Goal: Task Accomplishment & Management: Use online tool/utility

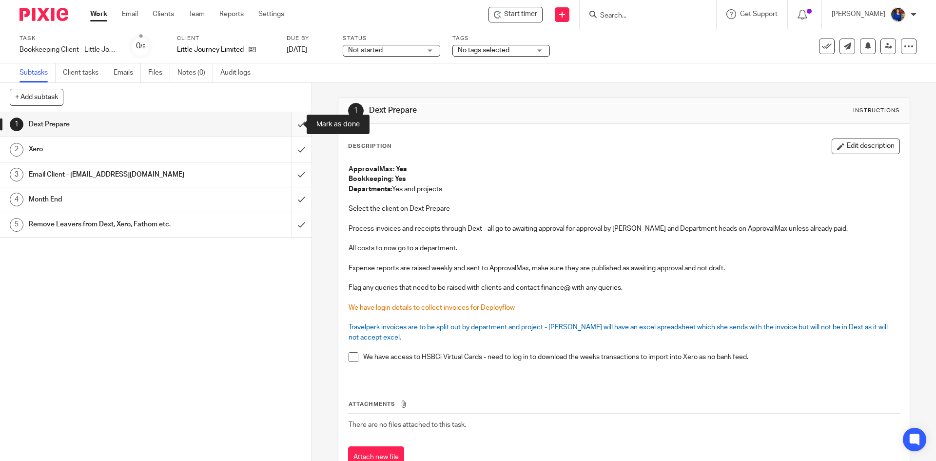
click at [290, 125] on input "submit" at bounding box center [156, 124] width 312 height 24
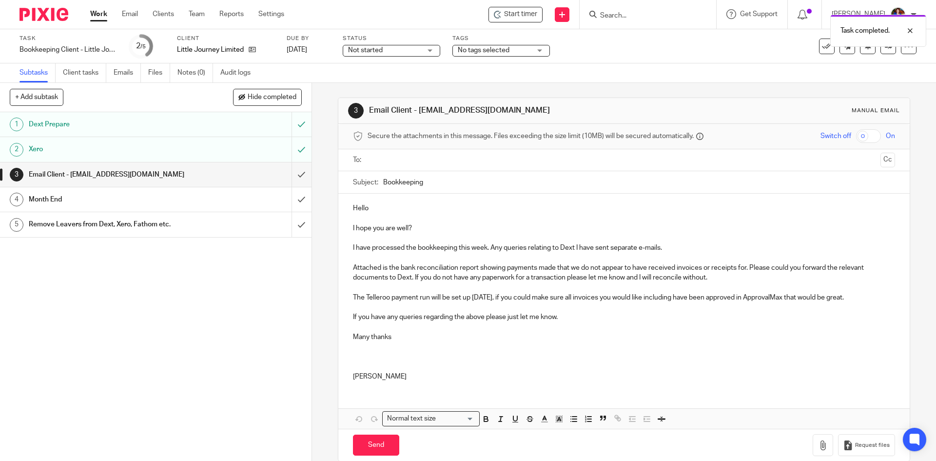
click at [436, 155] on input "text" at bounding box center [623, 160] width 505 height 11
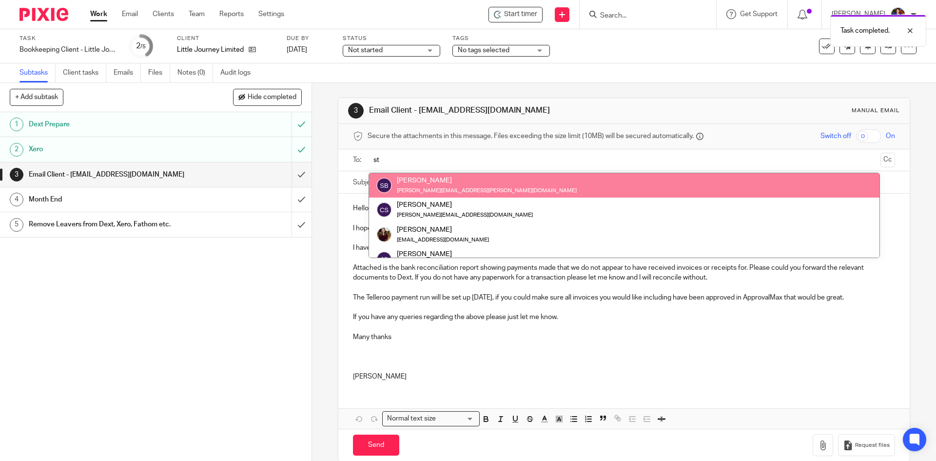
type input "s"
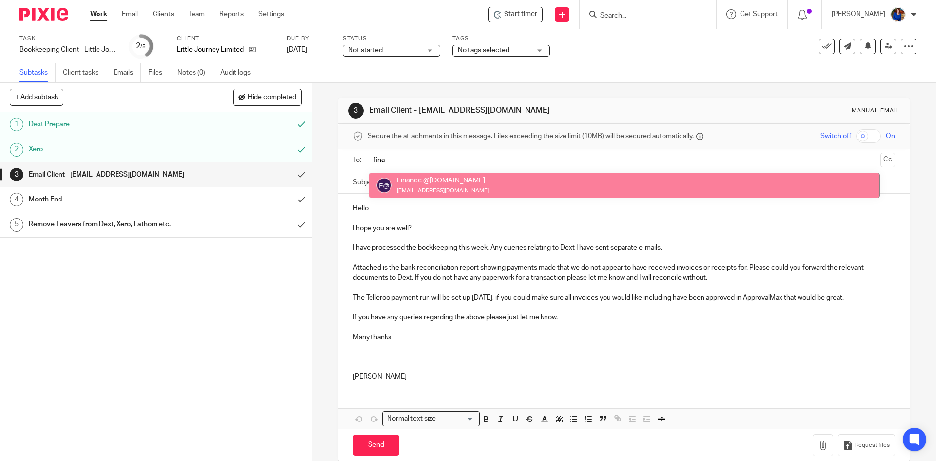
type input "fina"
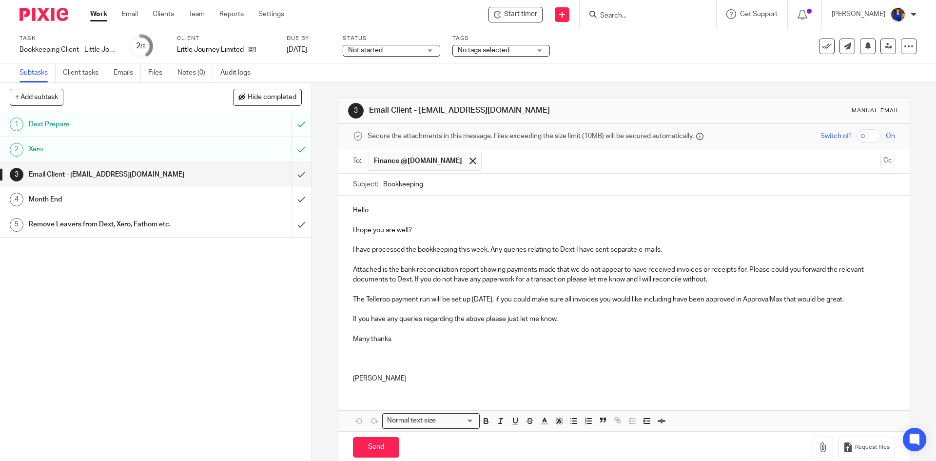
click at [365, 298] on p "The Telleroo payment run will be set up on Friday, if you could make sure all i…" at bounding box center [624, 300] width 542 height 10
drag, startPoint x: 388, startPoint y: 297, endPoint x: 396, endPoint y: 296, distance: 7.8
click at [388, 297] on p "The Telleroo payment run will be set up on Friday, if you could make sure all i…" at bounding box center [624, 300] width 542 height 10
drag, startPoint x: 348, startPoint y: 295, endPoint x: 859, endPoint y: 300, distance: 510.5
click at [859, 300] on div "Hello I hope you are well? I have processed the bookkeeping this week. Any quer…" at bounding box center [623, 293] width 571 height 195
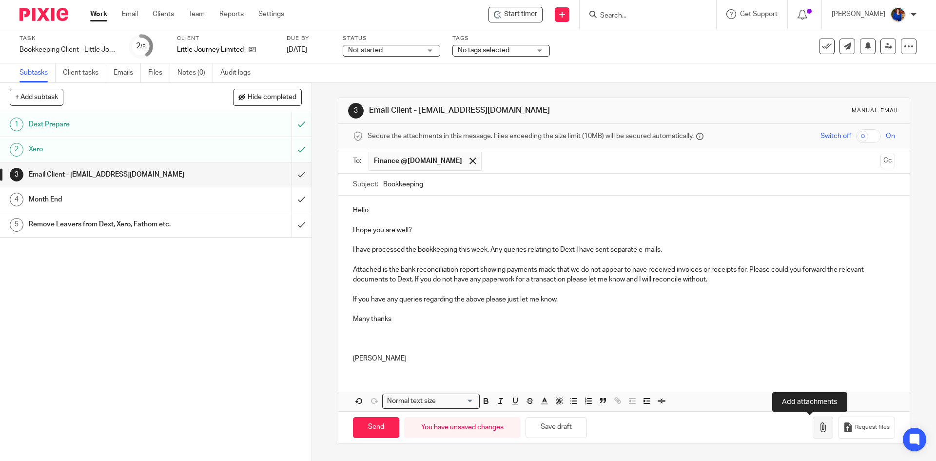
click at [818, 424] on icon "button" at bounding box center [823, 427] width 10 height 10
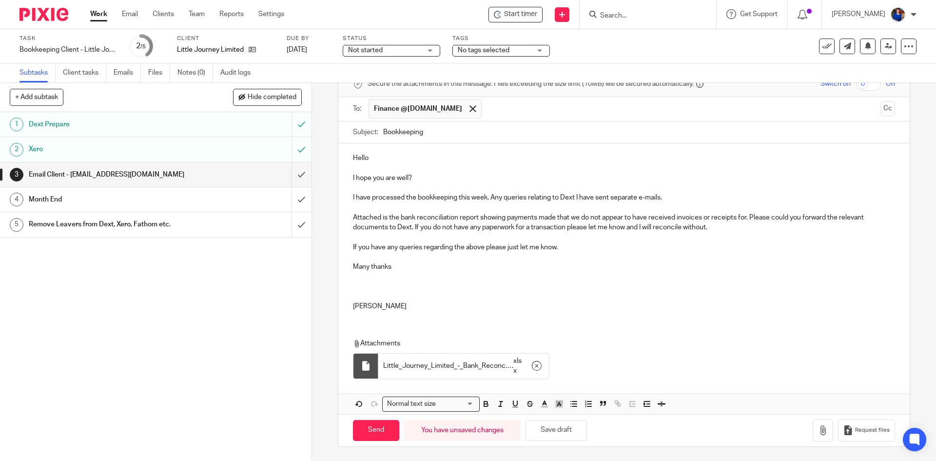
scroll to position [53, 0]
click at [379, 428] on input "Send" at bounding box center [376, 429] width 46 height 21
type input "Sent"
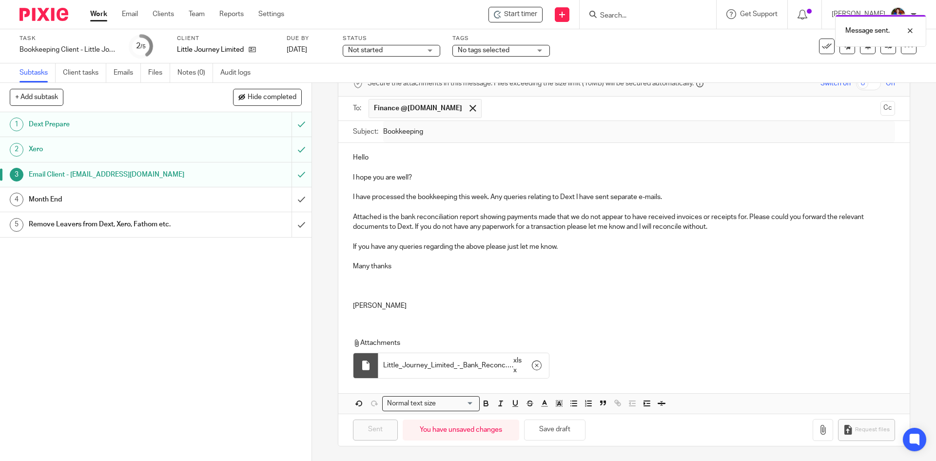
click at [510, 15] on div "Message sent." at bounding box center [697, 28] width 458 height 37
click at [514, 10] on div "Message sent." at bounding box center [697, 28] width 458 height 37
click at [514, 13] on span "Start timer" at bounding box center [520, 14] width 33 height 10
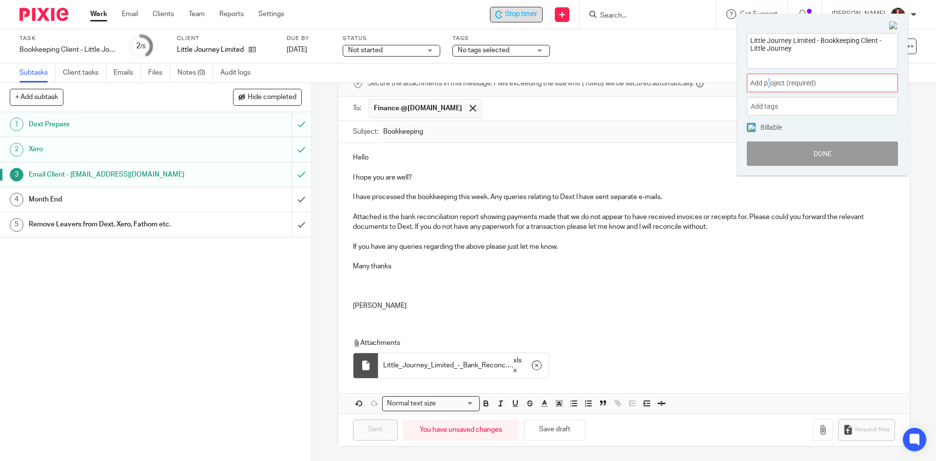
click at [769, 83] on span "Add project (required) :" at bounding box center [811, 83] width 123 height 10
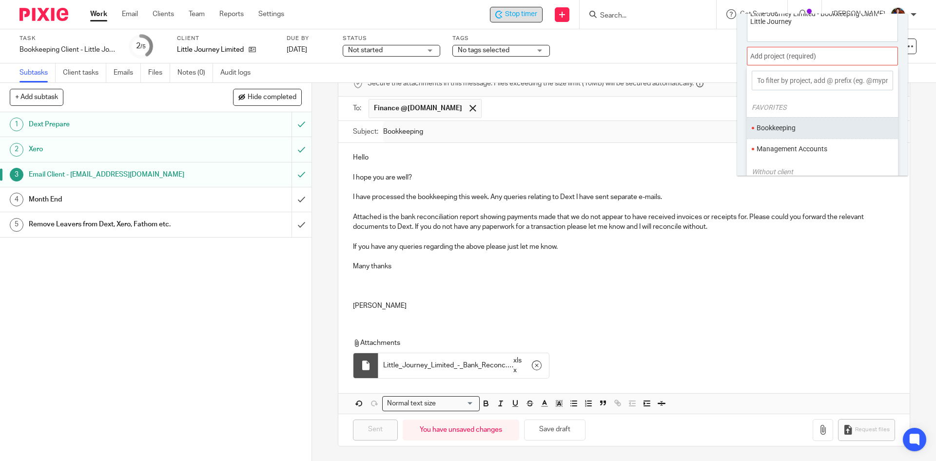
scroll to position [48, 0]
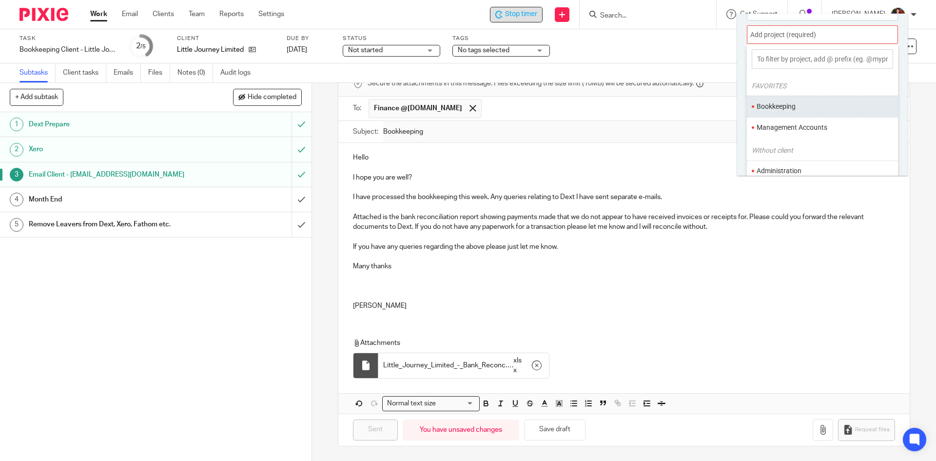
click at [784, 105] on li "Bookkeeping" at bounding box center [820, 106] width 127 height 10
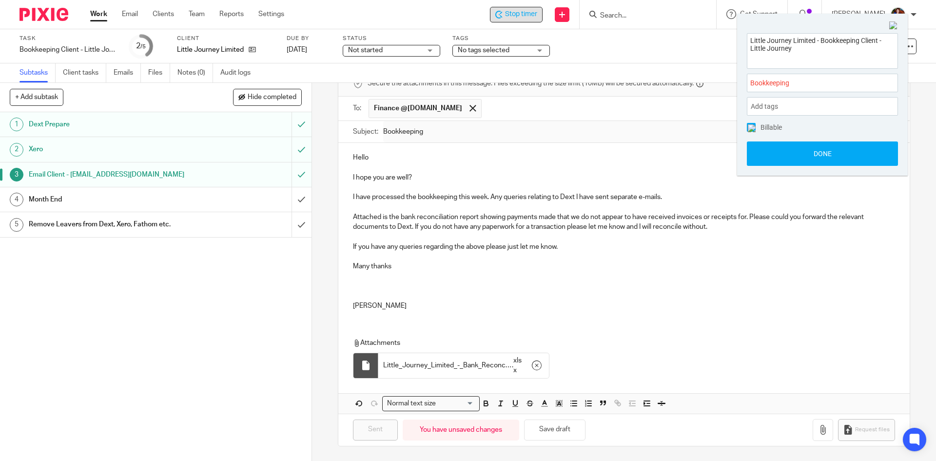
click at [749, 130] on span at bounding box center [751, 127] width 9 height 9
click at [766, 156] on button "Done" at bounding box center [822, 153] width 151 height 24
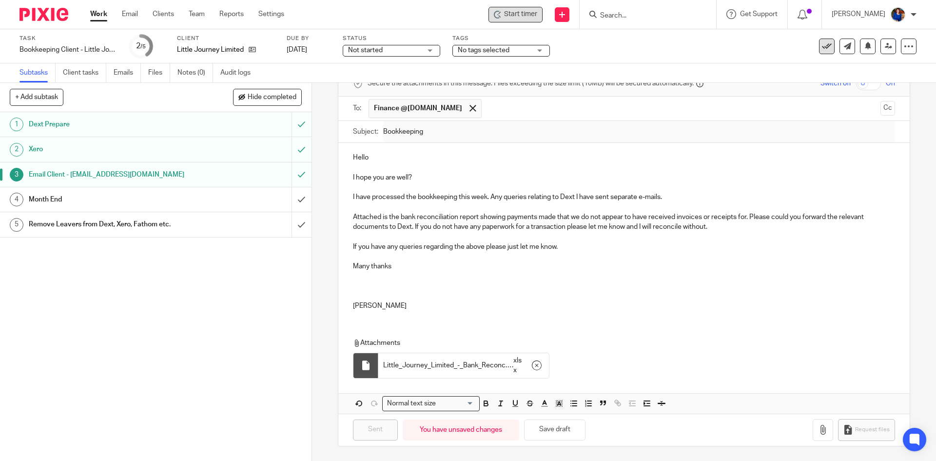
click at [823, 48] on icon at bounding box center [827, 46] width 10 height 10
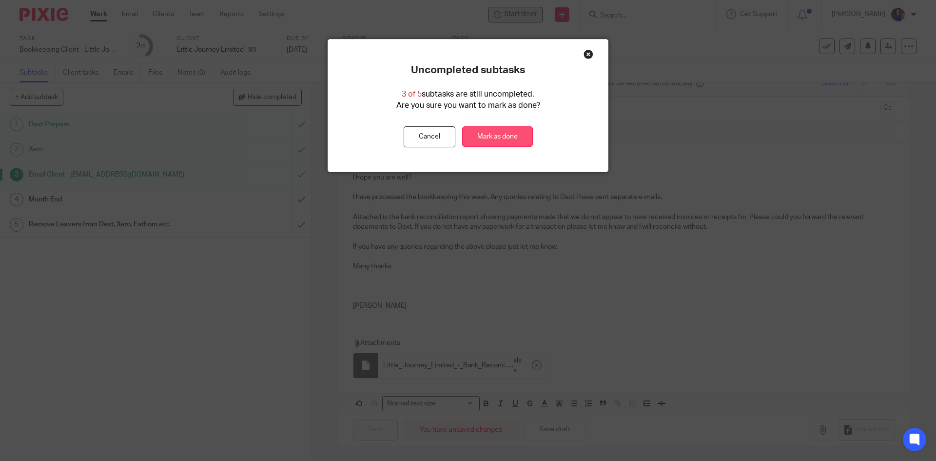
click at [492, 137] on link "Mark as done" at bounding box center [497, 136] width 71 height 21
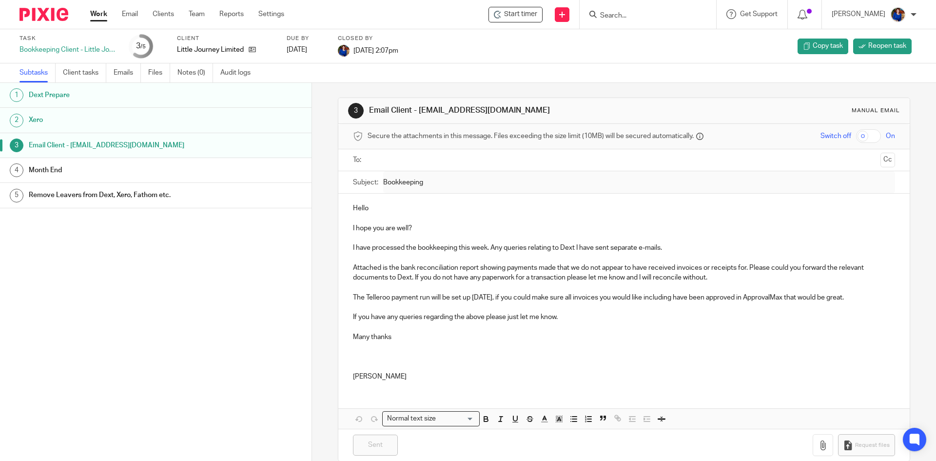
click at [94, 17] on link "Work" at bounding box center [98, 14] width 17 height 10
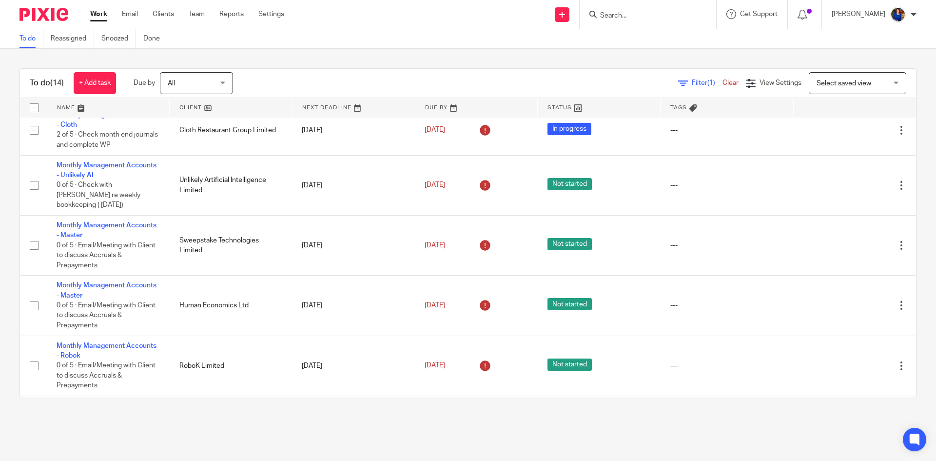
scroll to position [222, 0]
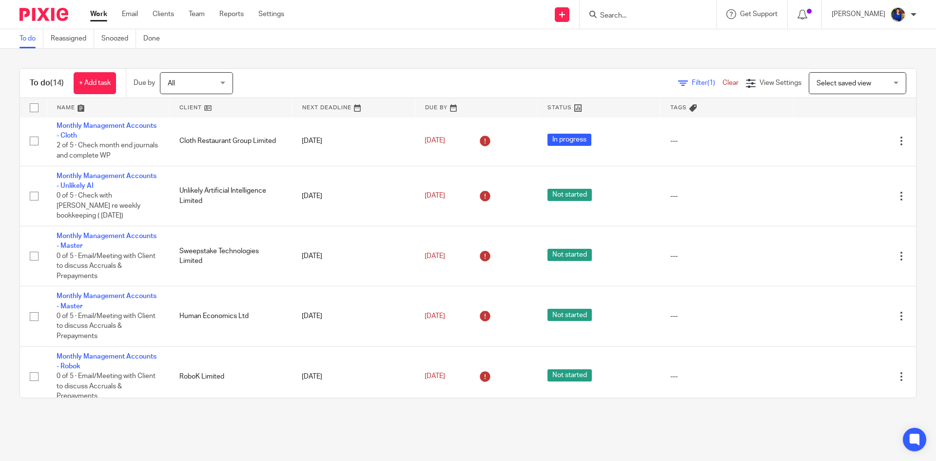
click at [624, 11] on form at bounding box center [651, 14] width 104 height 12
click at [638, 16] on input "Search" at bounding box center [643, 16] width 88 height 9
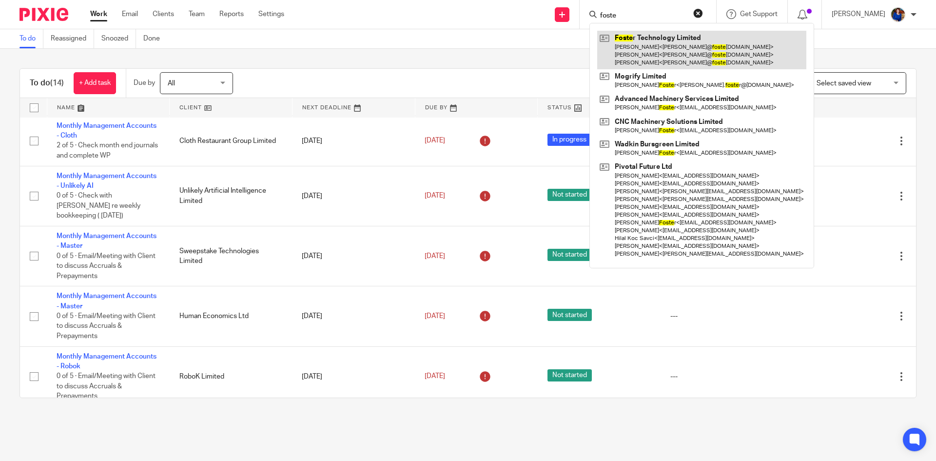
type input "foste"
click at [681, 47] on link at bounding box center [701, 50] width 209 height 39
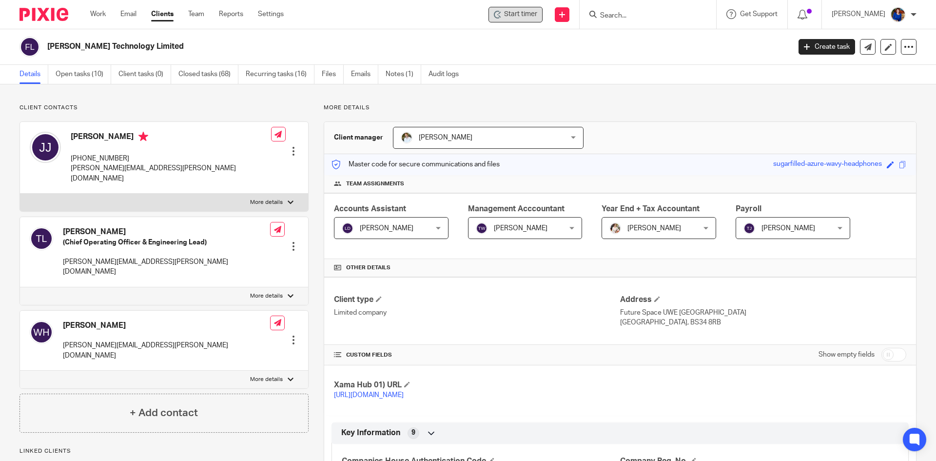
click at [515, 17] on span "Start timer" at bounding box center [520, 14] width 33 height 10
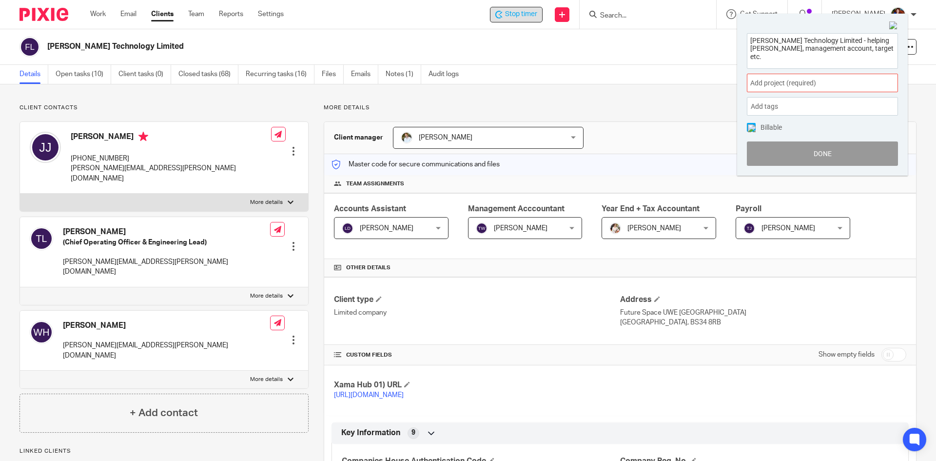
type textarea "Foster Technology Limited - helping Tracie, management account, target etc."
click at [798, 83] on span "Add project (required) :" at bounding box center [811, 83] width 123 height 10
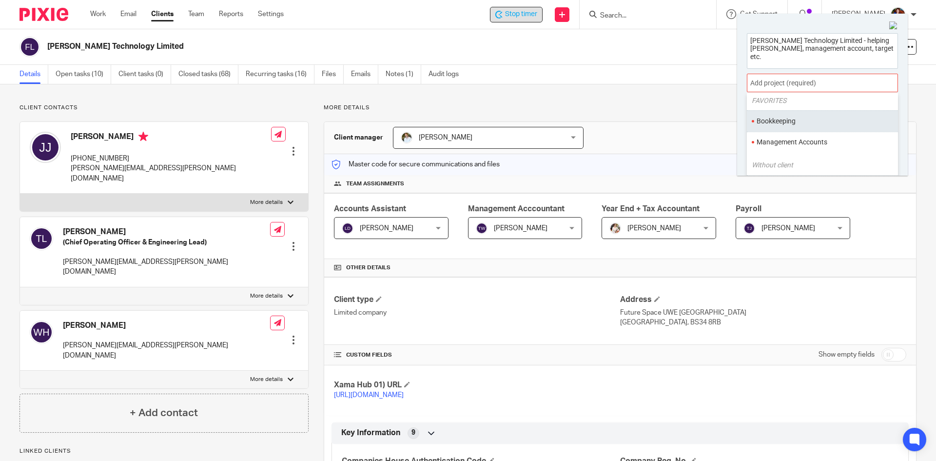
scroll to position [49, 0]
click at [785, 124] on li "Management Accounts" at bounding box center [820, 127] width 127 height 10
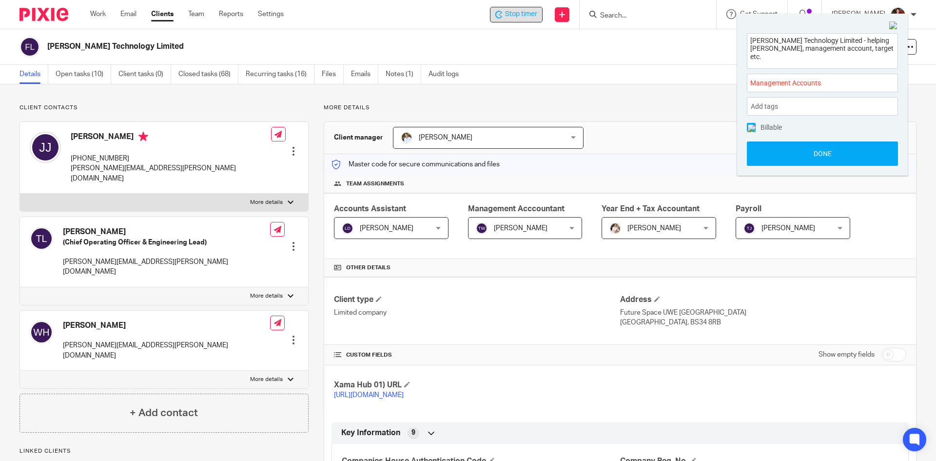
click at [755, 126] on span at bounding box center [751, 127] width 9 height 9
click at [761, 150] on button "Done" at bounding box center [822, 153] width 151 height 24
